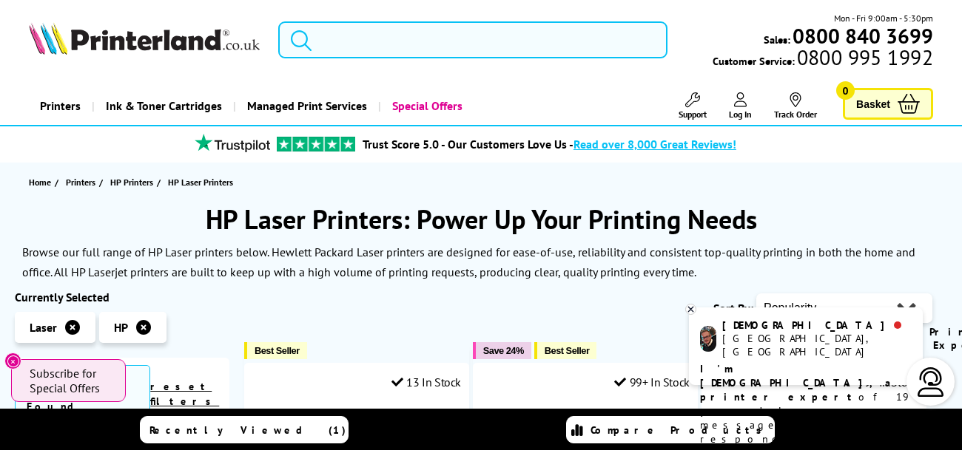
click at [397, 52] on input "search" at bounding box center [472, 39] width 389 height 37
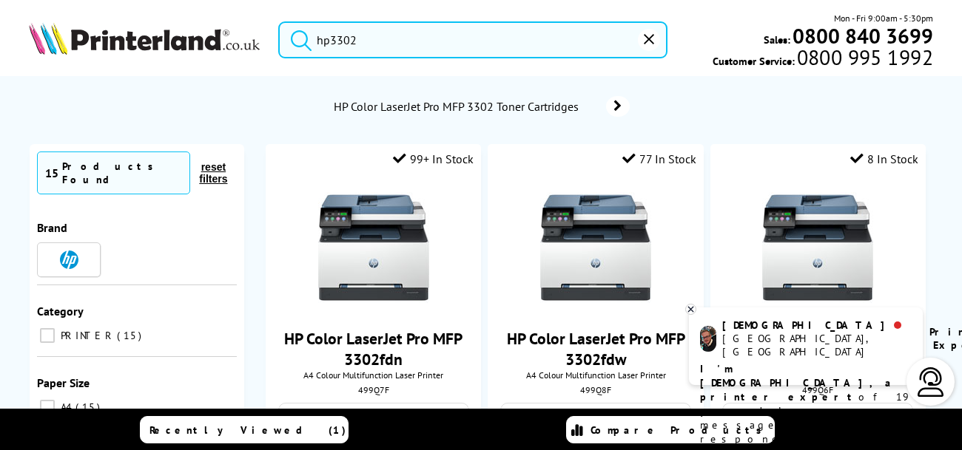
type input "hp3302"
click at [279, 21] on button "submit" at bounding box center [297, 37] width 37 height 33
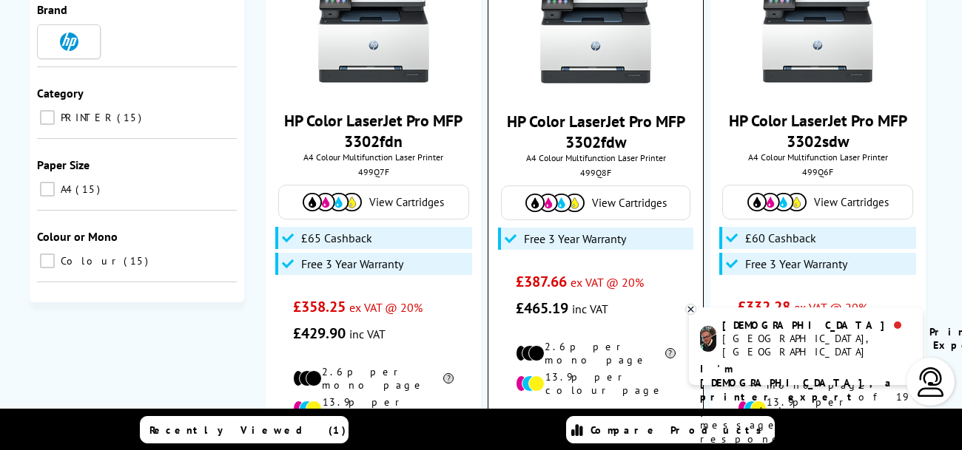
scroll to position [223, 0]
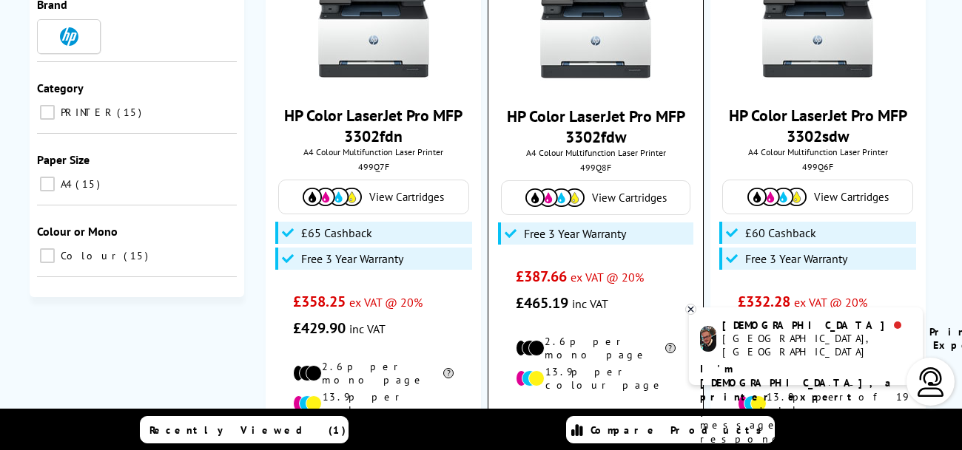
click at [578, 141] on link "HP Color LaserJet Pro MFP 3302fdw" at bounding box center [596, 126] width 178 height 41
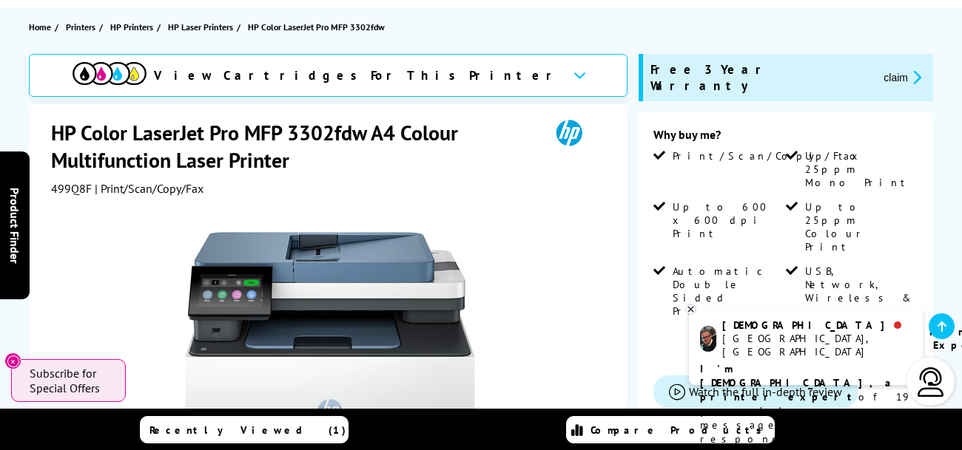
scroll to position [157, 0]
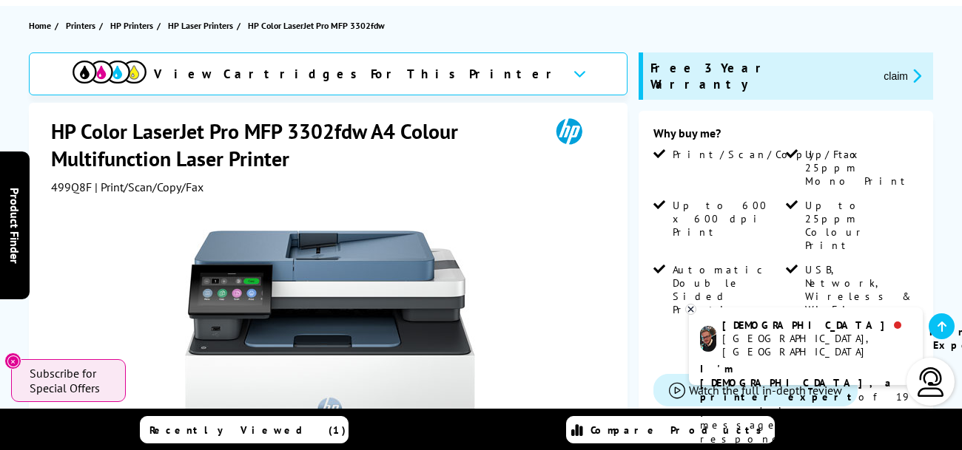
click at [464, 67] on div "View Cartridges For This Printer" at bounding box center [328, 74] width 598 height 43
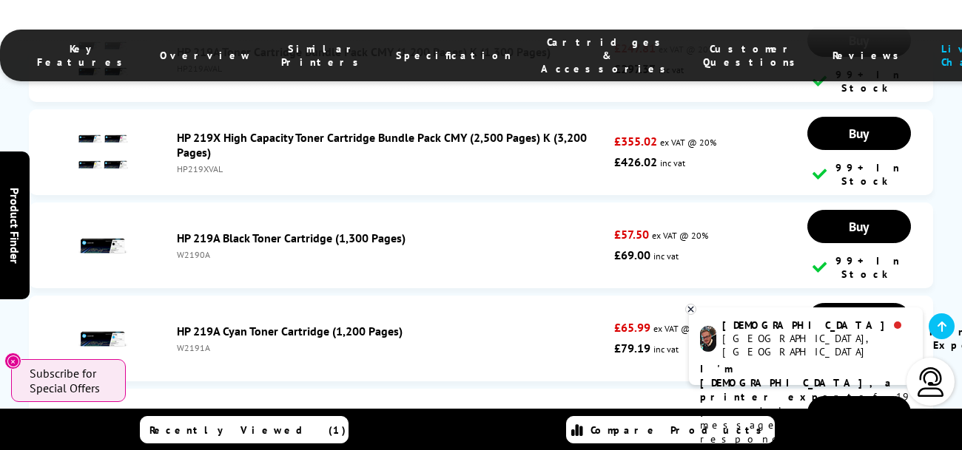
scroll to position [5134, 0]
